Goal: Information Seeking & Learning: Learn about a topic

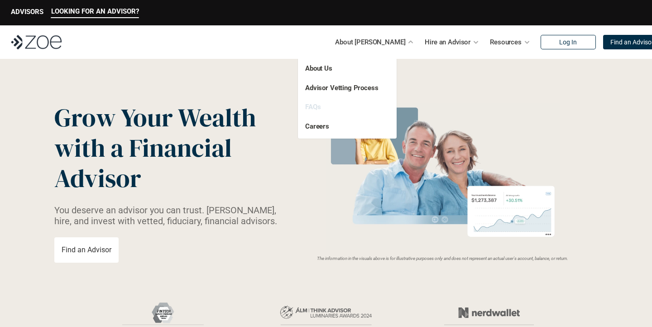
click at [320, 106] on link "FAQs" at bounding box center [312, 107] width 15 height 8
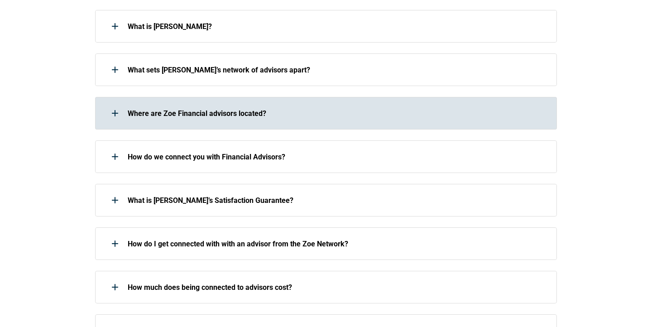
scroll to position [250, 0]
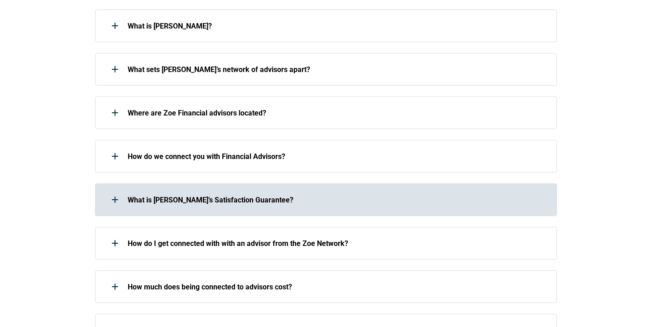
click at [321, 196] on p "What is [PERSON_NAME]’s Satisfaction Guarantee?" at bounding box center [336, 200] width 417 height 9
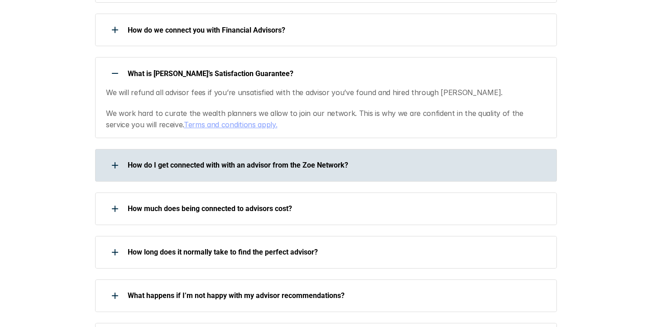
scroll to position [385, 0]
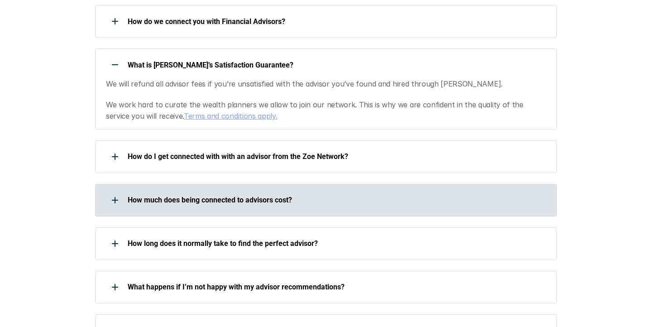
click at [321, 196] on p "How much does being connected to advisors cost?" at bounding box center [336, 200] width 417 height 9
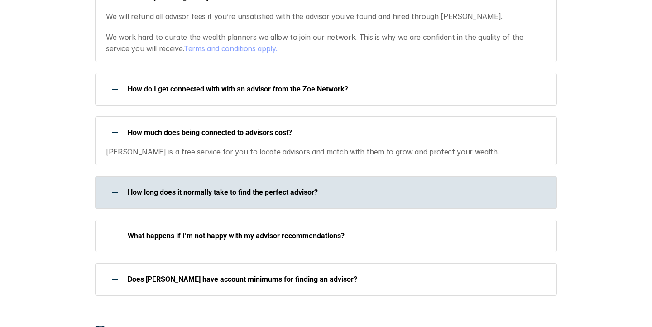
scroll to position [454, 0]
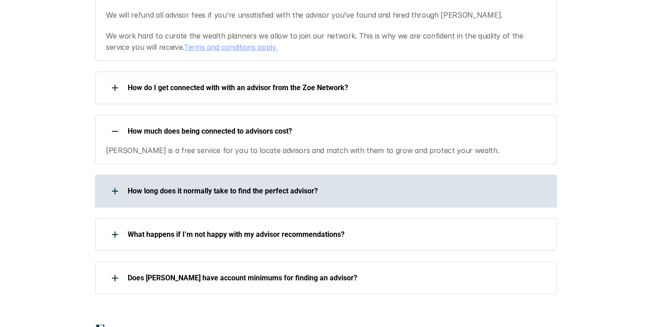
click at [338, 197] on div "How long does it normally take to find the perfect advisor?" at bounding box center [320, 191] width 450 height 18
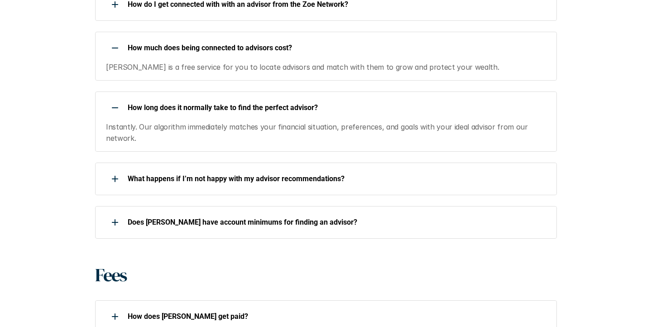
scroll to position [544, 0]
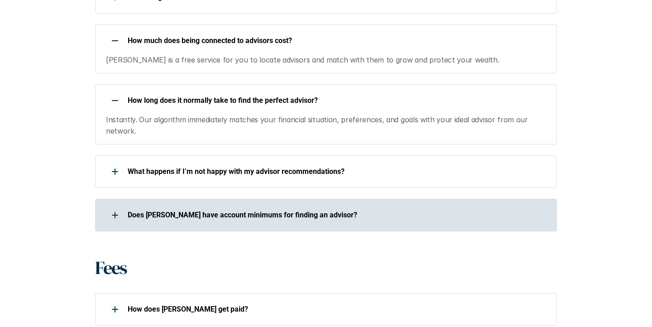
click at [342, 208] on div "Does [PERSON_NAME] have account minimums for finding an advisor?" at bounding box center [320, 215] width 450 height 18
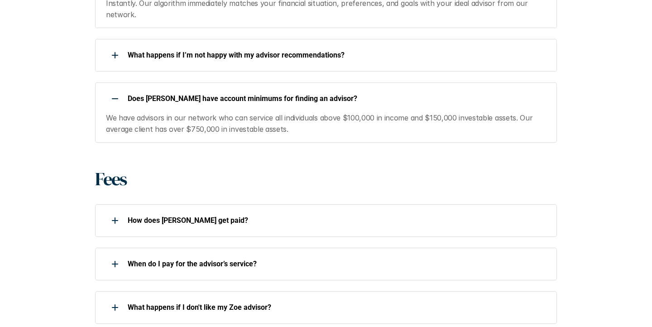
scroll to position [661, 0]
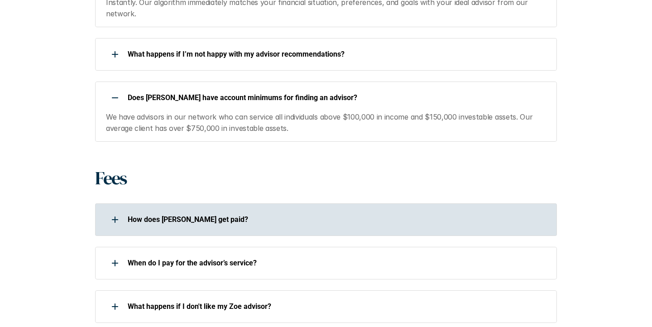
click at [387, 205] on div "How does [PERSON_NAME] get paid?" at bounding box center [326, 219] width 462 height 33
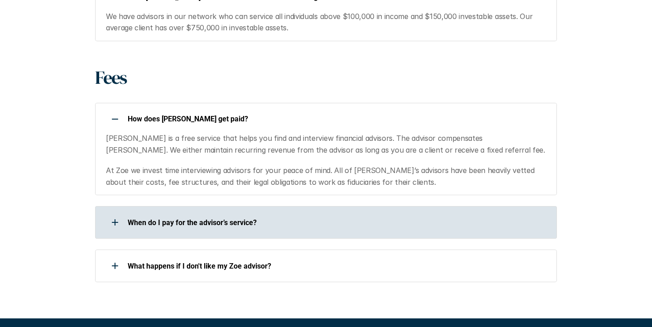
scroll to position [767, 0]
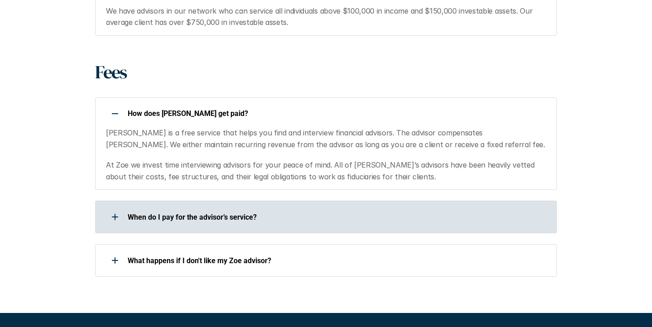
click at [369, 220] on p "When do I pay for the advisor’s service?" at bounding box center [336, 217] width 417 height 9
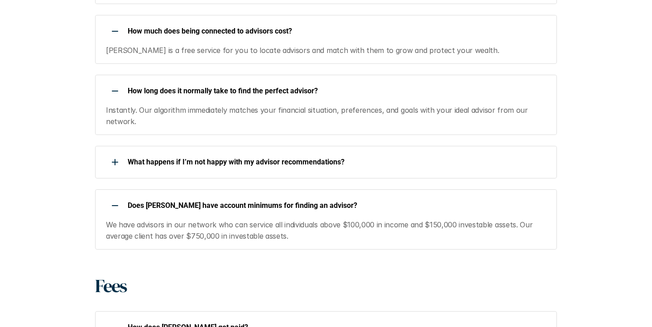
scroll to position [546, 0]
